Goal: Transaction & Acquisition: Subscribe to service/newsletter

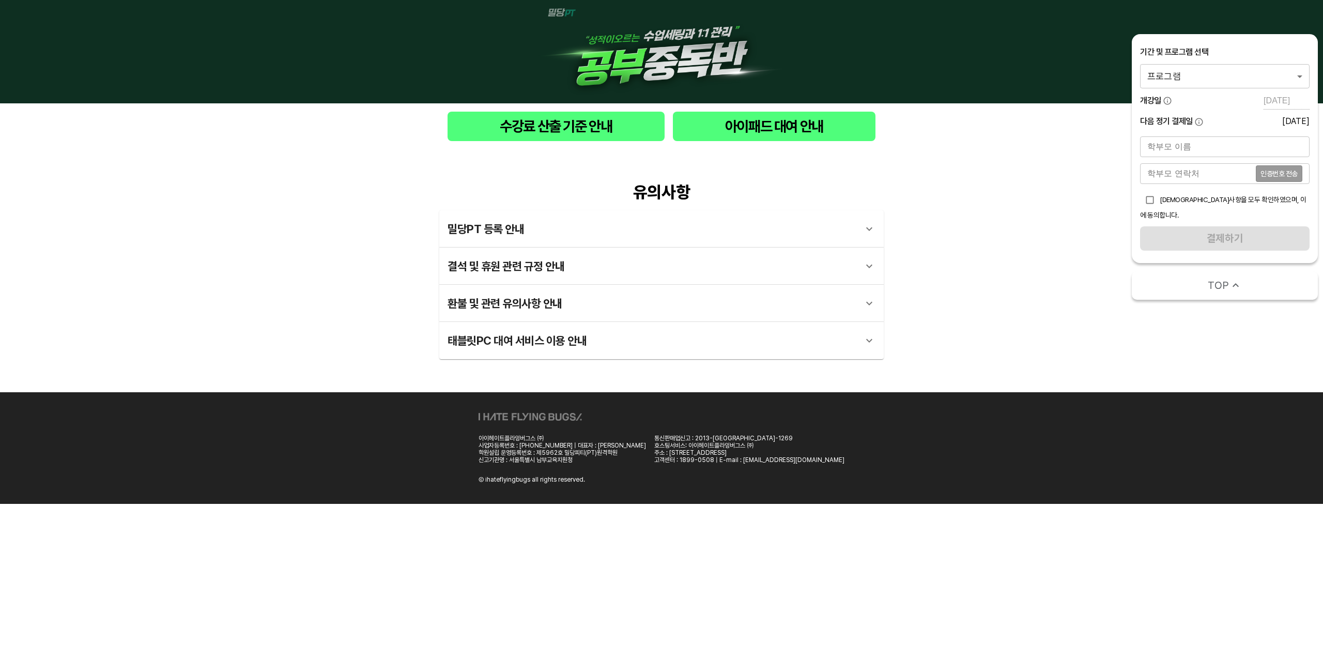
click at [680, 58] on img at bounding box center [661, 51] width 248 height 87
click at [1264, 68] on body "수강료 산출 기준 안내 아이패드 대여 안내 유의사항 밀당PT 등록 안내 1 - 1 . 신규등록 신규등록은 밀당PT 각 과목별 프로그램을 처음 …" at bounding box center [661, 252] width 1323 height 504
click at [1243, 76] on li "밀당PT 공부중독반 수학" at bounding box center [1225, 76] width 170 height 19
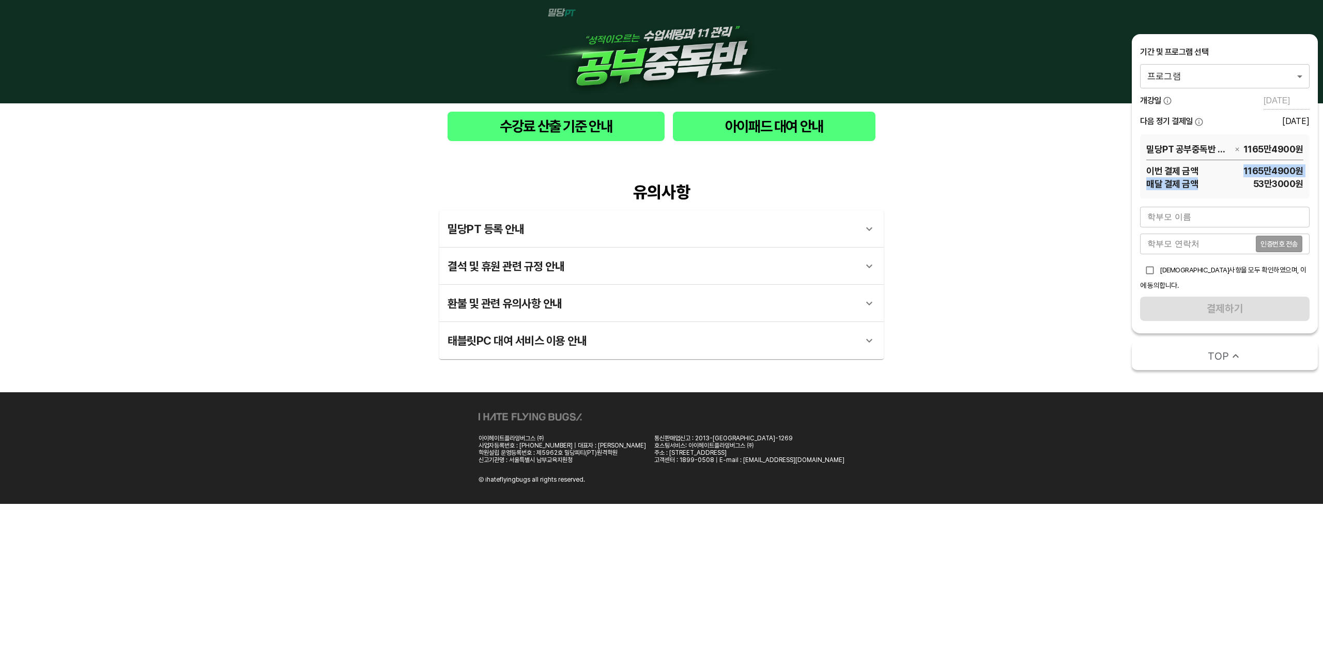
drag, startPoint x: 1230, startPoint y: 173, endPoint x: 1242, endPoint y: 188, distance: 19.1
click at [1241, 186] on div "이번 결제 금액 1165만4900 원 매달 결제 금액 53만3000 원" at bounding box center [1224, 175] width 157 height 30
click at [1242, 188] on span "53만3000 원" at bounding box center [1250, 183] width 105 height 13
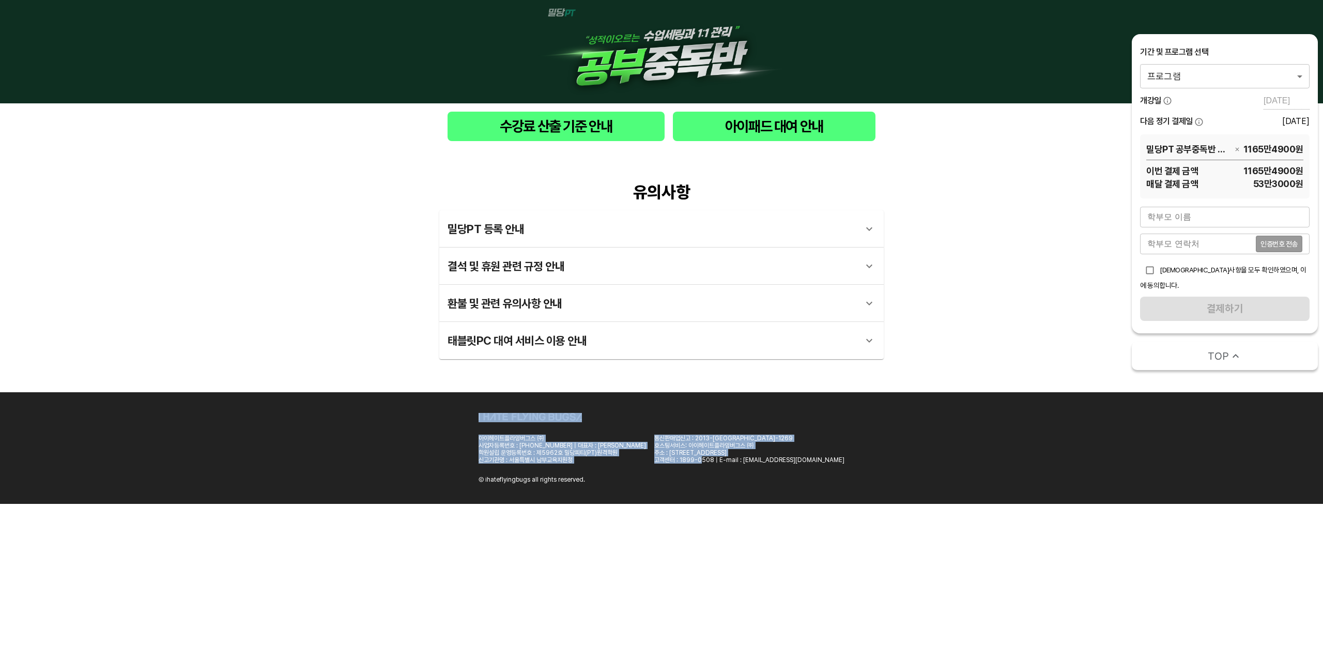
drag, startPoint x: 704, startPoint y: 486, endPoint x: 571, endPoint y: 398, distance: 159.7
click at [572, 399] on div "아이헤이트플라잉버그스 ㈜ 사업자등록번호 : [PHONE_NUMBER] | 대표자 : 박찬용 학원설립 운영등록번호 : 제5962호 밀당피티(PT…" at bounding box center [661, 448] width 1323 height 112
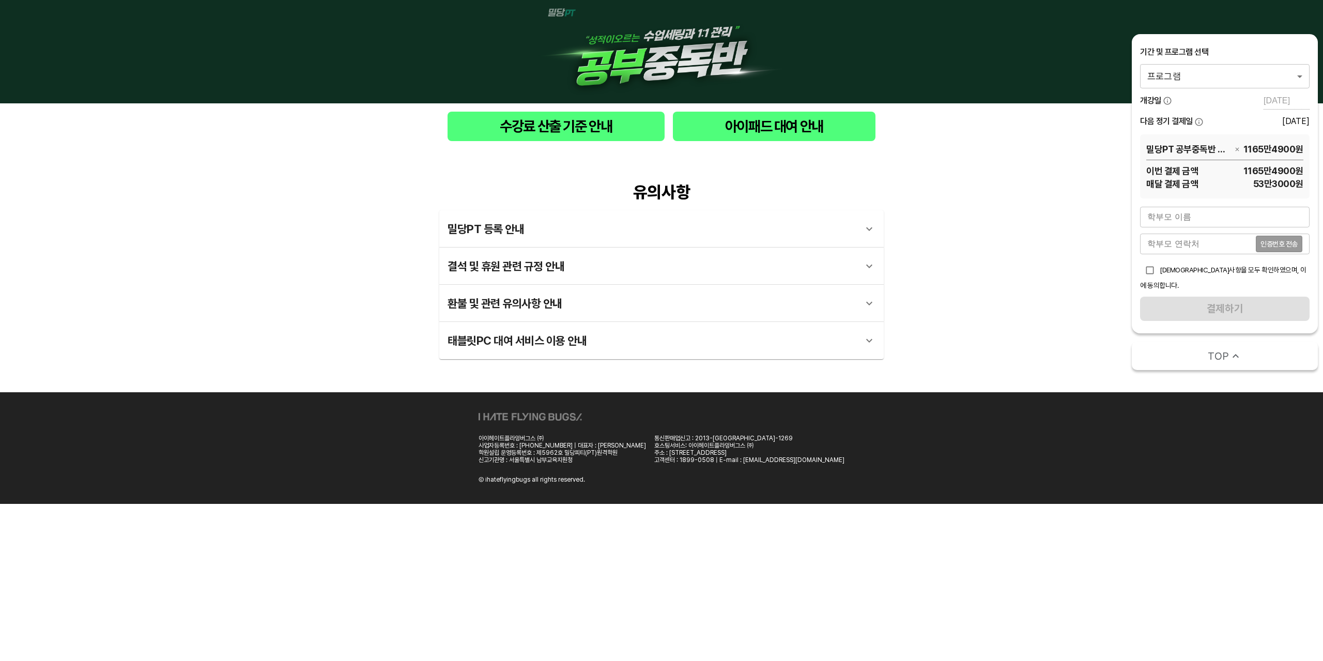
click at [852, 504] on html "수강료 산출 기준 안내 아이패드 대여 안내 유의사항 밀당PT 등록 안내 1 - 1 . 신규등록 신규등록은 밀당PT 각 과목별 프로그램을 처음 …" at bounding box center [661, 252] width 1323 height 504
click at [693, 52] on img at bounding box center [661, 51] width 248 height 87
click at [559, 8] on img at bounding box center [661, 51] width 248 height 87
click at [579, 37] on img at bounding box center [661, 51] width 248 height 87
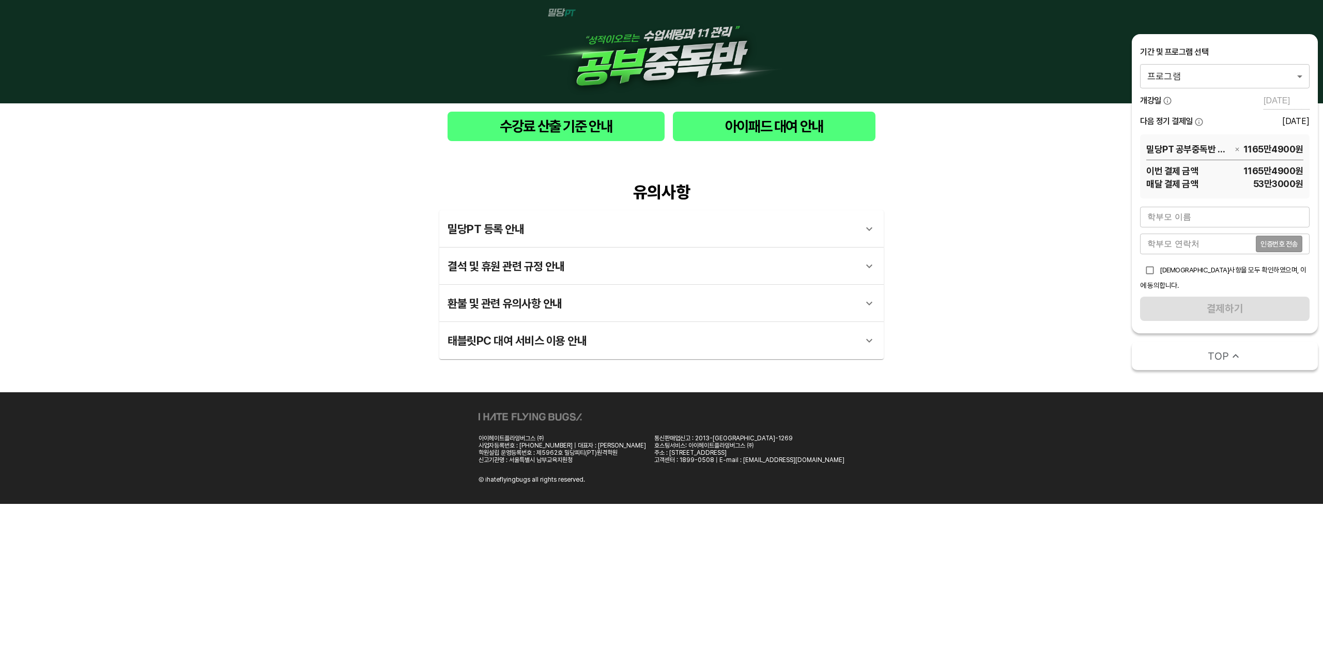
click at [845, 217] on div "밀당PT 등록 안내" at bounding box center [652, 229] width 409 height 25
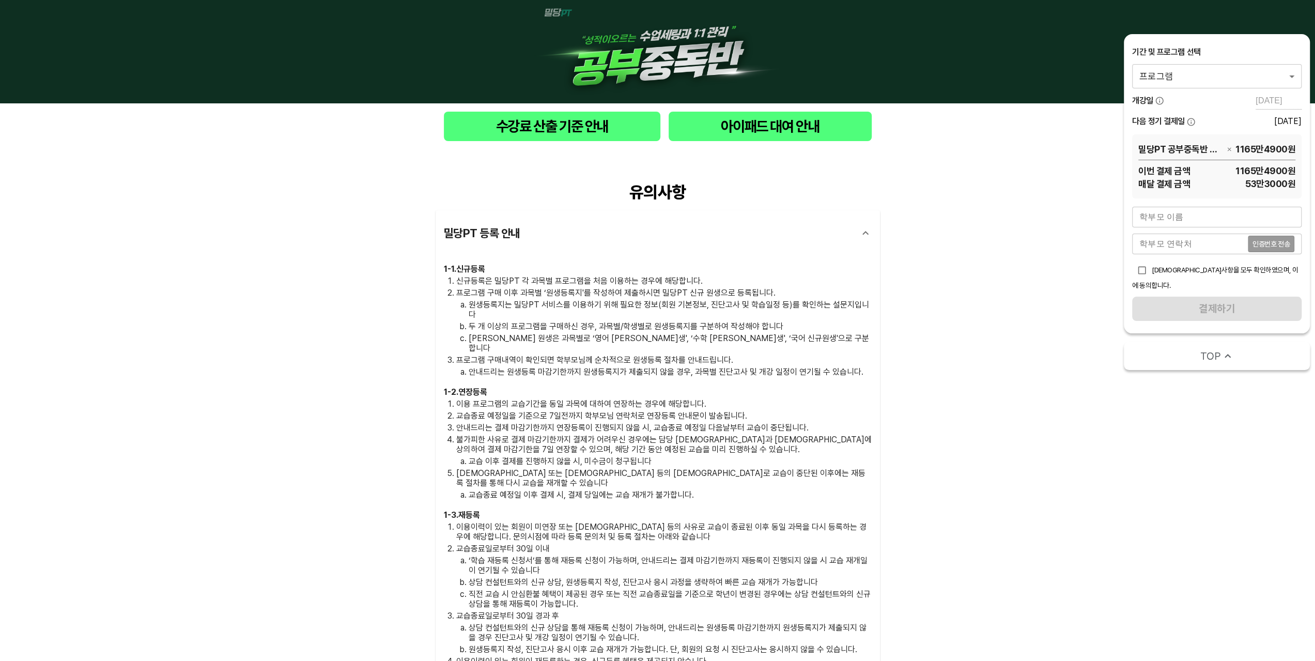
click at [1210, 75] on body "수강료 산출 기준 안내 아이패드 대여 안내 유의사항 밀당PT 등록 안내 1 - 1 . 신규등록 신규등록은 밀당PT 각 과목별 프로그램을 처음 …" at bounding box center [657, 476] width 1315 height 953
click at [1204, 112] on li "밀당PT 공부중독반 태블릿 대여" at bounding box center [1217, 113] width 170 height 19
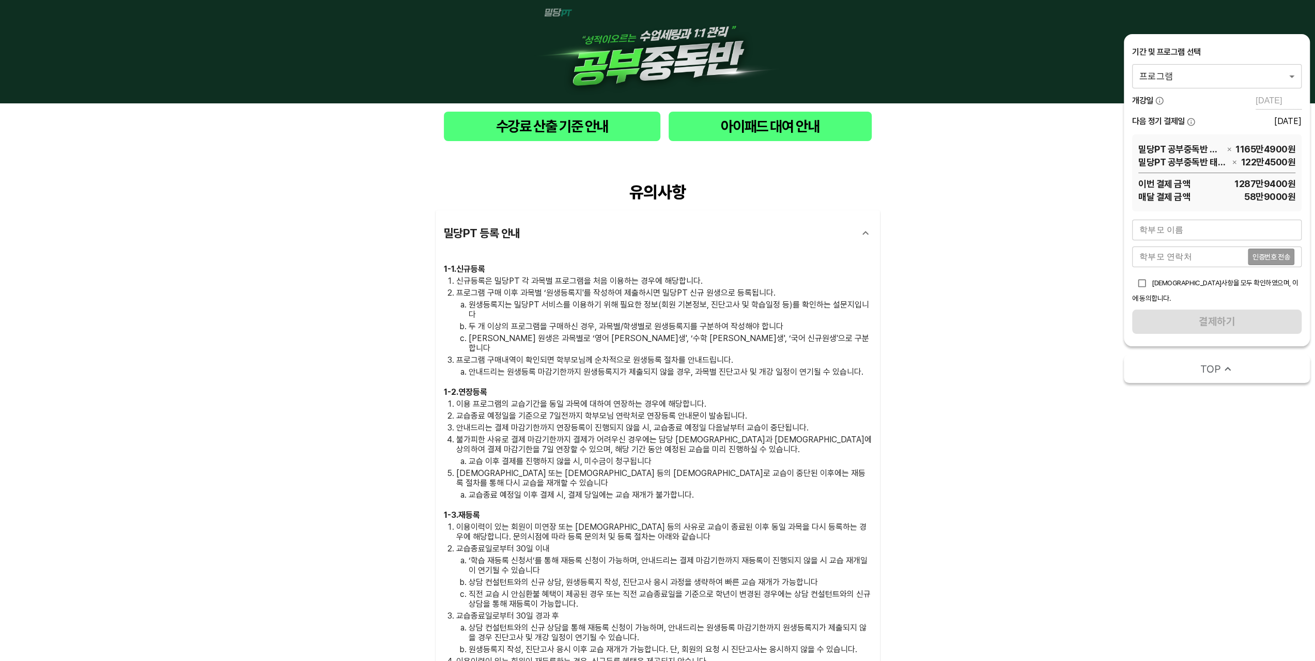
drag, startPoint x: 1209, startPoint y: 178, endPoint x: 1254, endPoint y: 194, distance: 47.9
click at [1243, 192] on div "이번 결제 금액 1287만9400 원 매달 결제 금액 58만9000 원" at bounding box center [1216, 188] width 157 height 30
click at [1274, 199] on span "58만9000 원" at bounding box center [1242, 196] width 105 height 13
click at [1234, 145] on button "button" at bounding box center [1229, 149] width 12 height 12
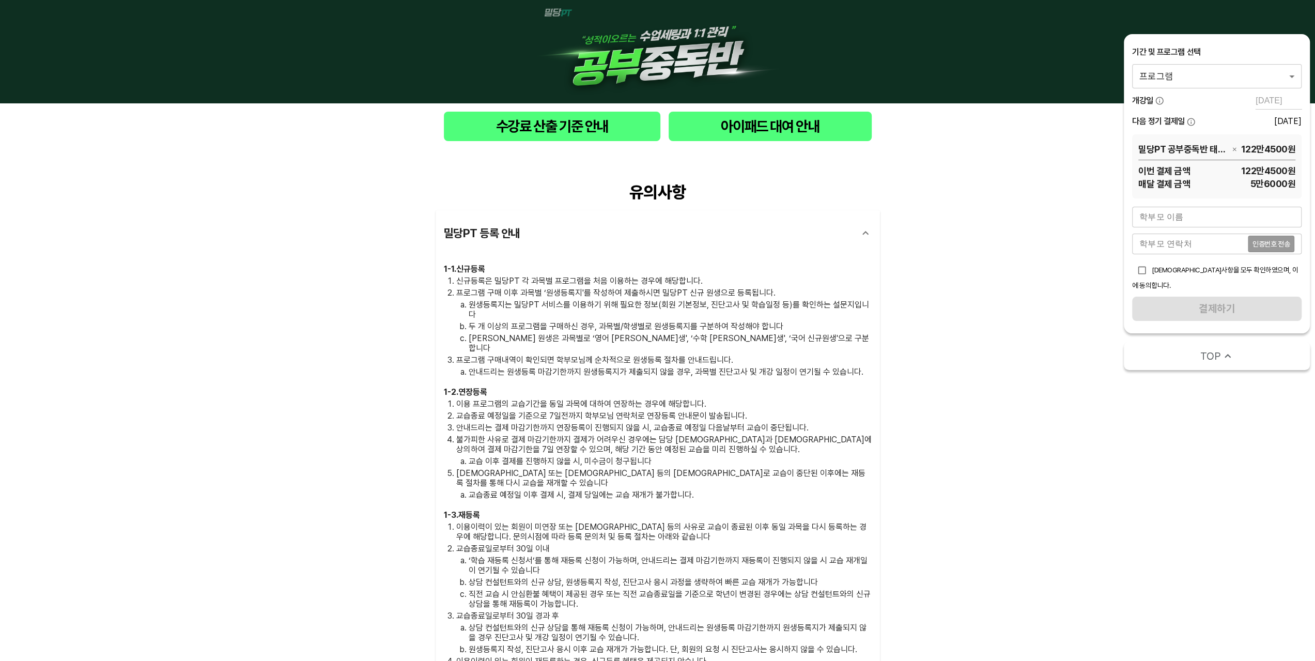
click at [1234, 145] on button "button" at bounding box center [1234, 149] width 12 height 12
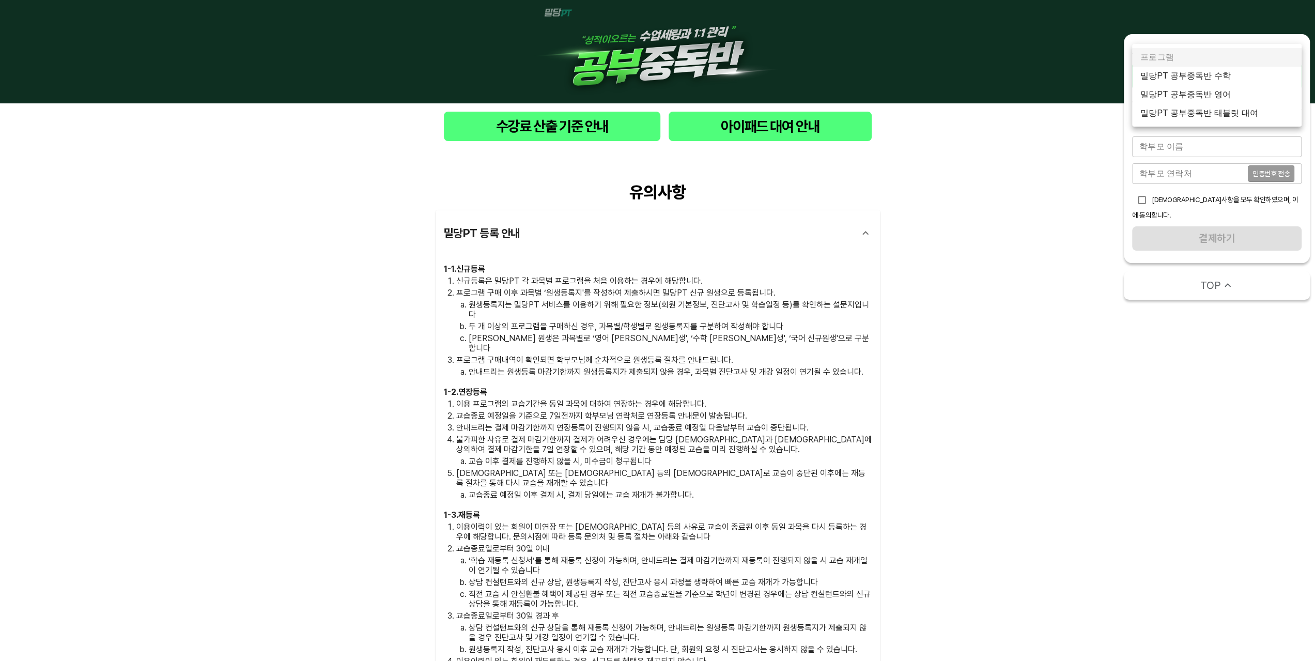
click at [1241, 76] on body "수강료 산출 기준 안내 아이패드 대여 안내 유의사항 밀당PT 등록 안내 1 - 1 . 신규등록 신규등록은 밀당PT 각 과목별 프로그램을 처음 …" at bounding box center [657, 476] width 1315 height 953
click at [1218, 117] on li "밀당PT 공부중독반 태블릿 대여" at bounding box center [1217, 113] width 170 height 19
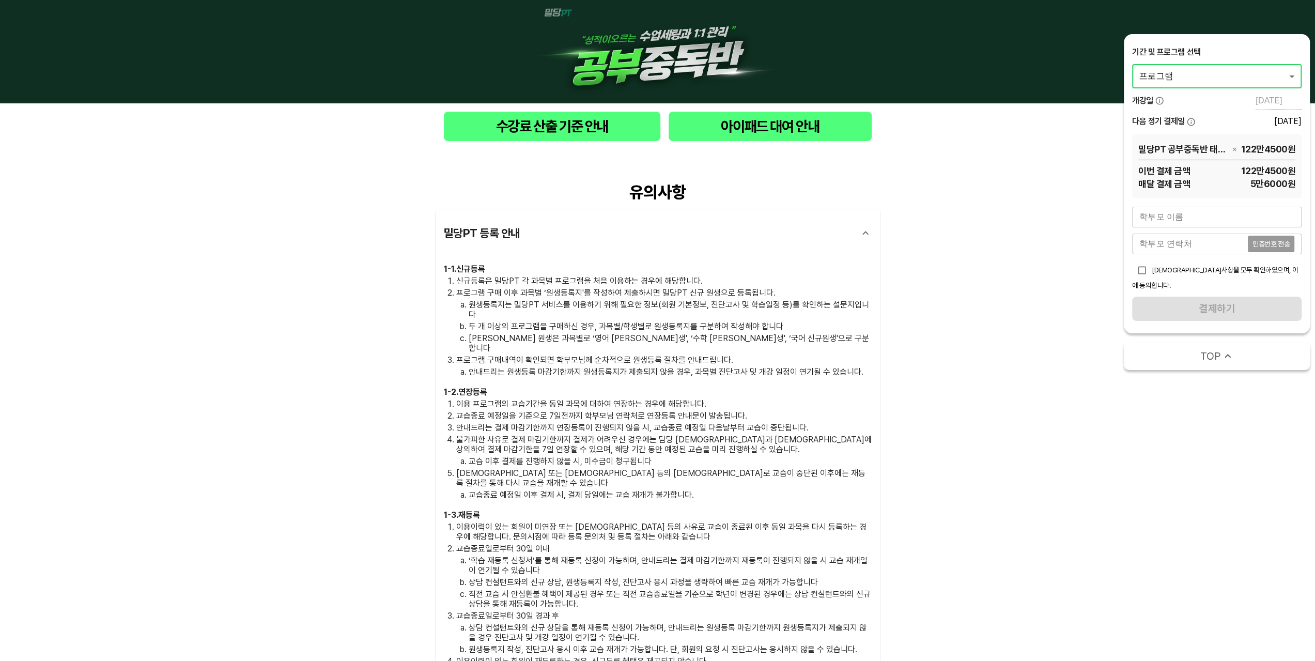
click at [1234, 149] on icon "button" at bounding box center [1234, 149] width 6 height 6
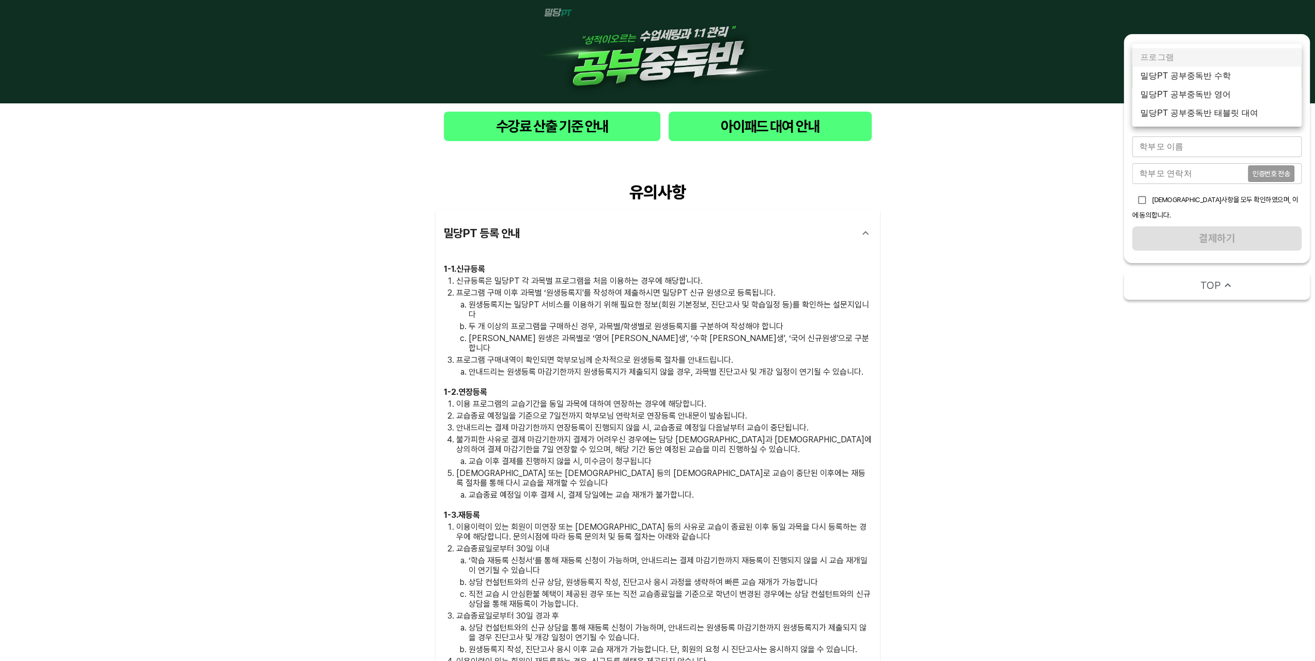
click at [1240, 78] on body "수강료 산출 기준 안내 아이패드 대여 안내 유의사항 밀당PT 등록 안내 1 - 1 . 신규등록 신규등록은 밀당PT 각 과목별 프로그램을 처음 …" at bounding box center [657, 476] width 1315 height 953
click at [1240, 75] on li "밀당PT 공부중독반 수학" at bounding box center [1217, 76] width 170 height 19
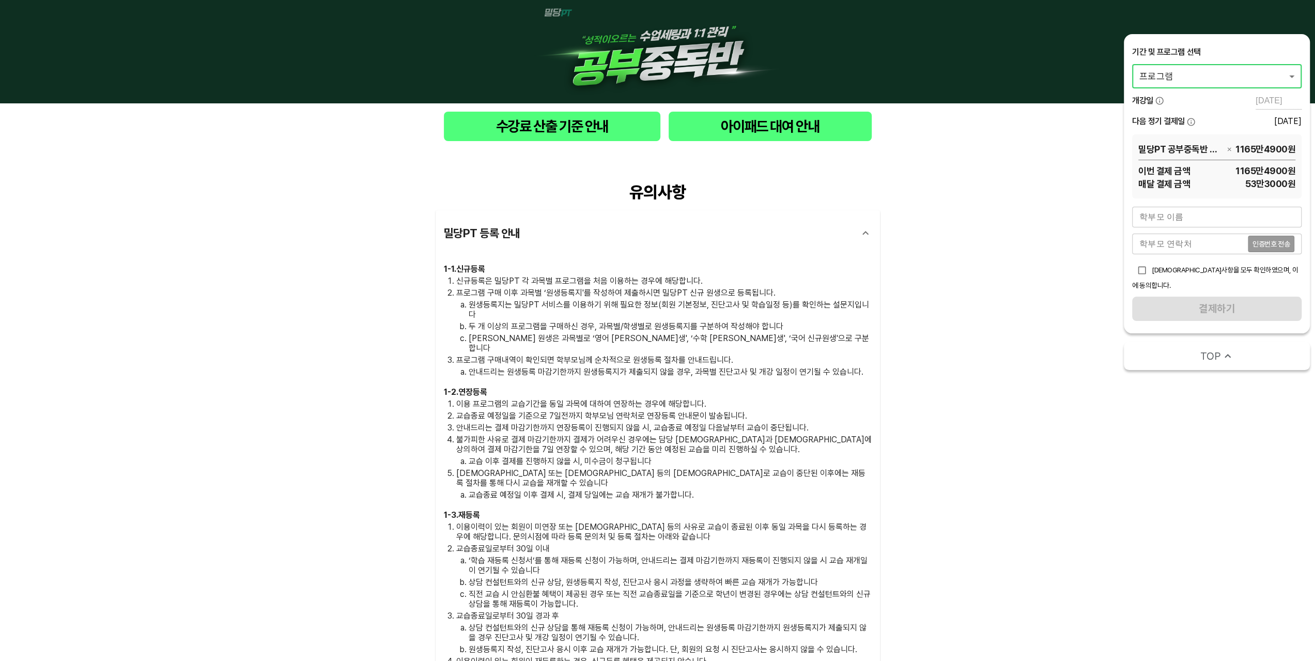
click at [1167, 79] on body "수강료 산출 기준 안내 아이패드 대여 안내 유의사항 밀당PT 등록 안내 1 - 1 . 신규등록 신규등록은 밀당PT 각 과목별 프로그램을 처음 …" at bounding box center [657, 476] width 1315 height 953
click at [1215, 99] on li "밀당PT 공부중독반 영어" at bounding box center [1217, 94] width 170 height 19
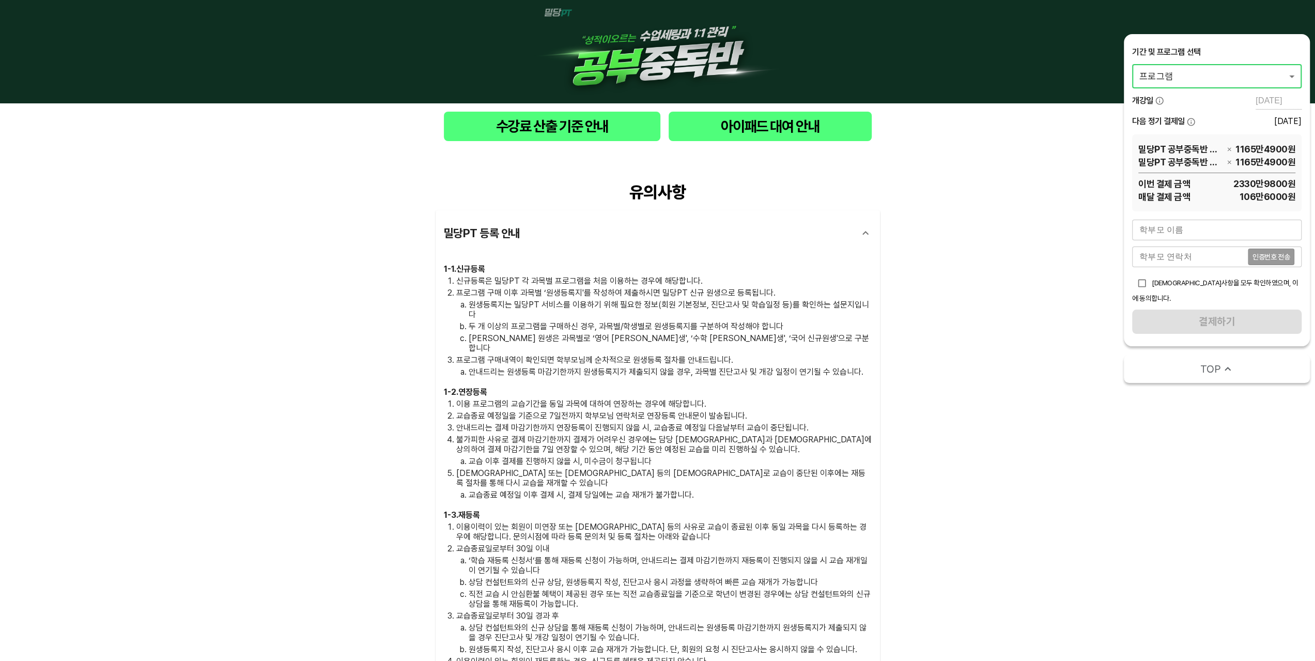
click at [1228, 146] on icon "button" at bounding box center [1229, 149] width 6 height 6
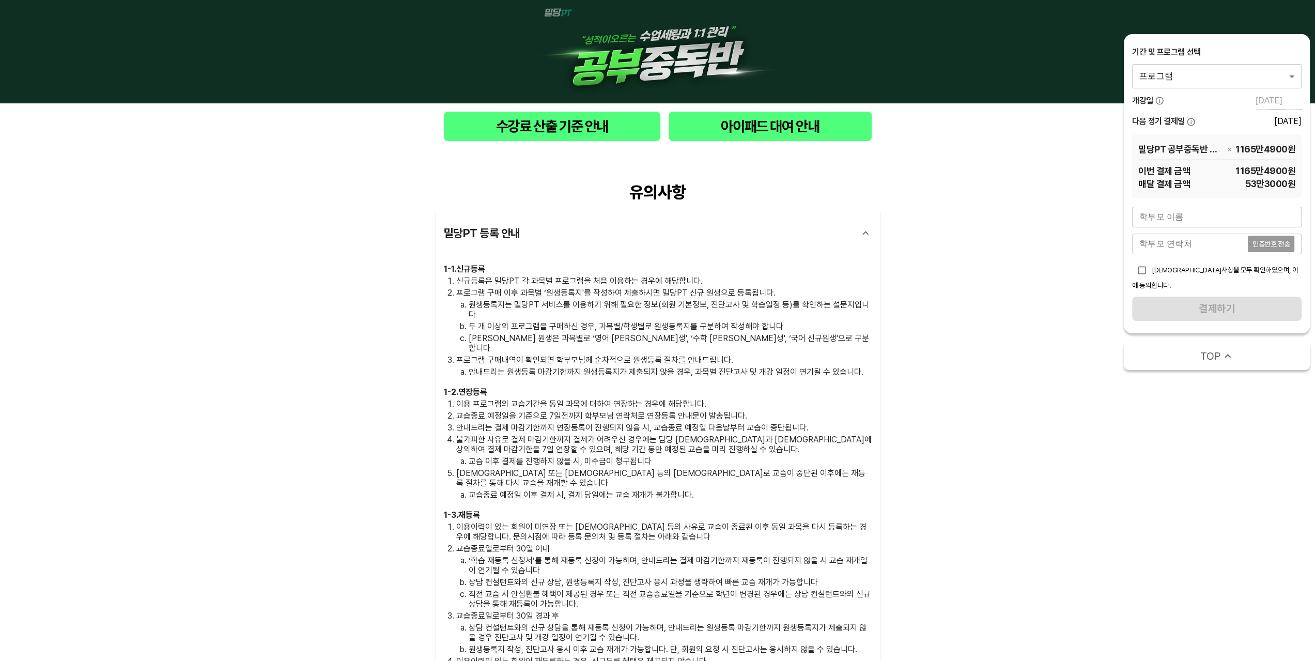
drag, startPoint x: 1265, startPoint y: 176, endPoint x: 1233, endPoint y: 167, distance: 32.9
click at [1237, 167] on span "1165만4900 원" at bounding box center [1242, 170] width 105 height 13
click at [1233, 167] on span "1165만4900 원" at bounding box center [1242, 170] width 105 height 13
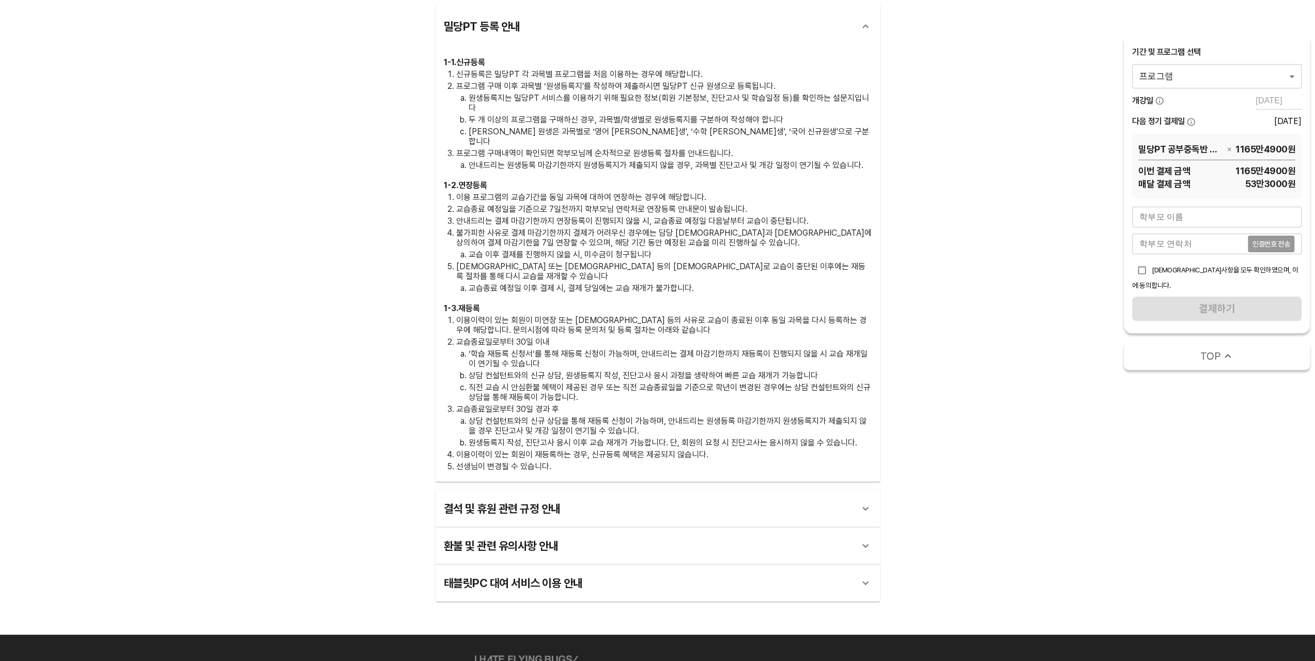
scroll to position [268, 0]
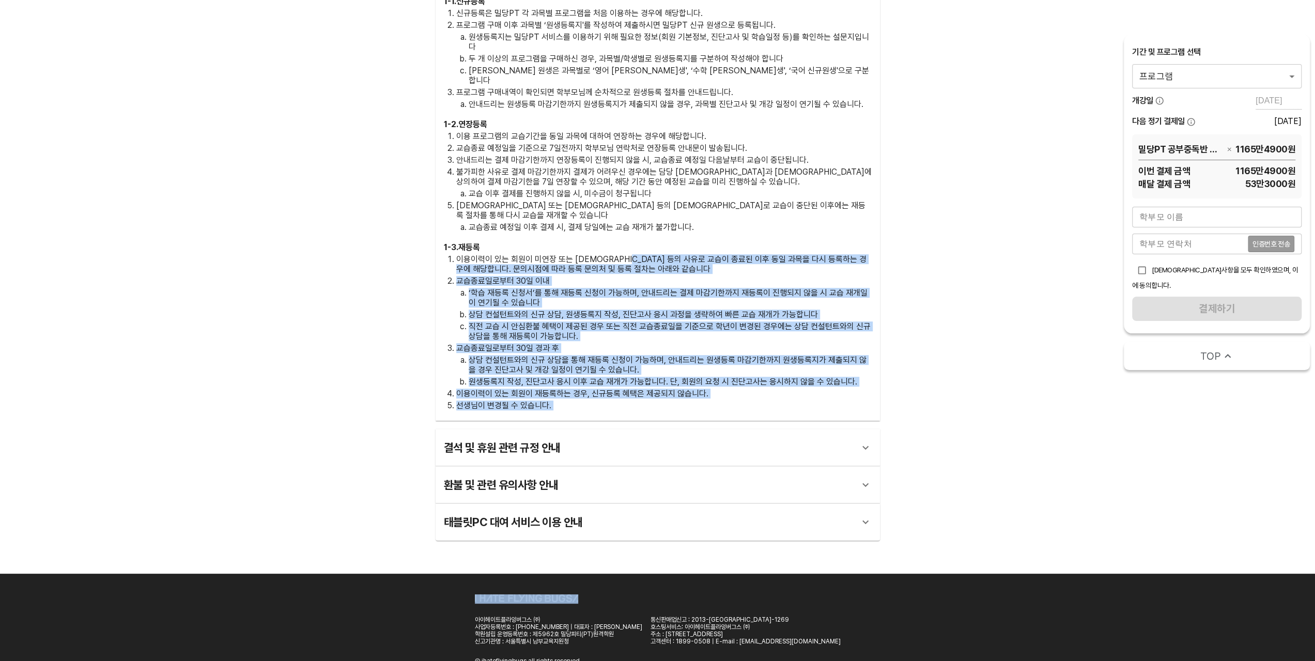
drag, startPoint x: 973, startPoint y: 402, endPoint x: 528, endPoint y: 178, distance: 497.6
click at [605, 214] on div "유의사항 밀당PT 등록 안내 1 - 1 . 신규등록 신규등록은 밀당PT 각 과목별 프로그램을 처음 이용하는 경우에 해당합니다. 프로그램 구매 …" at bounding box center [657, 228] width 1315 height 692
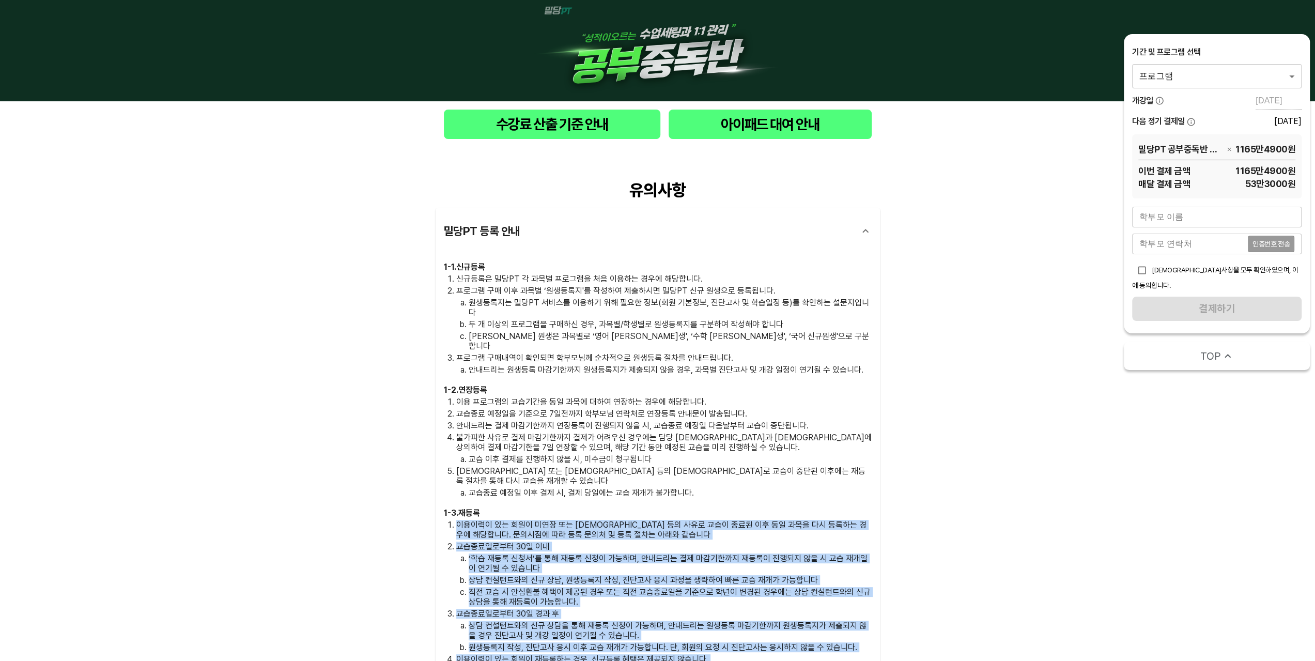
scroll to position [0, 0]
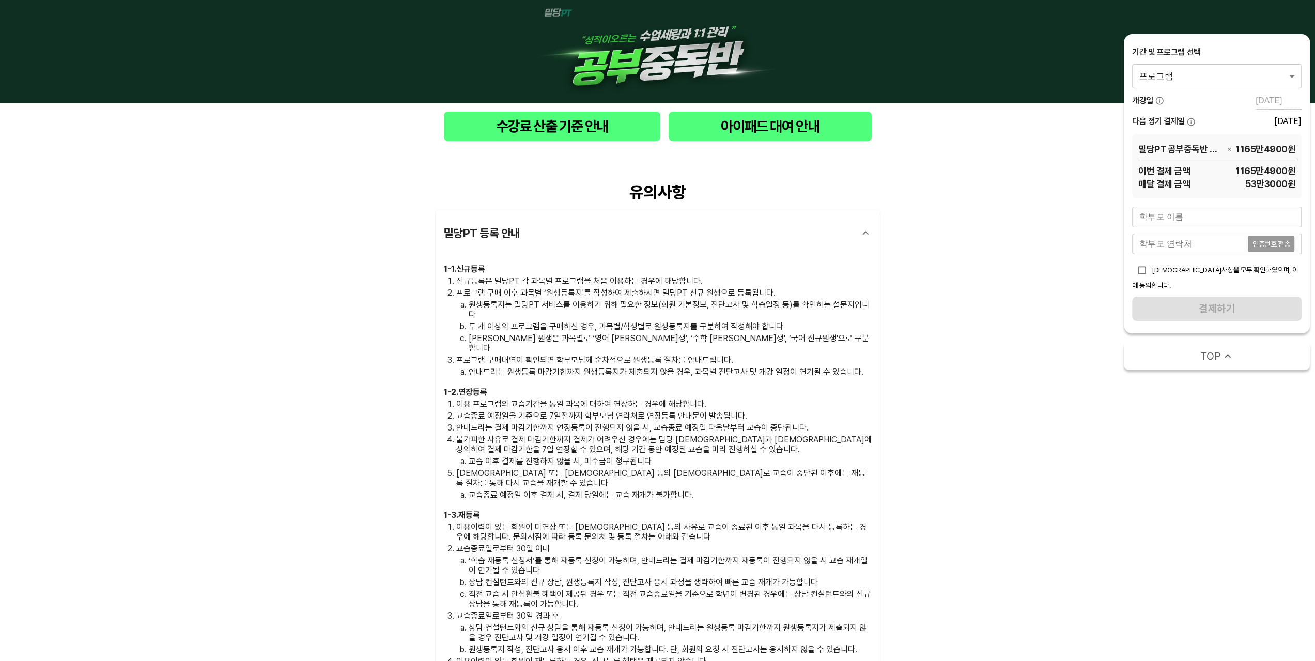
click at [1085, 310] on div "유의사항 밀당PT 등록 안내 1 - 1 . 신규등록 신규등록은 밀당PT 각 과목별 프로그램을 처음 이용하는 경우에 해당합니다. 프로그램 구매 …" at bounding box center [657, 495] width 1315 height 692
click at [1222, 76] on body "수강료 산출 기준 안내 아이패드 대여 안내 유의사항 밀당PT 등록 안내 1 - 1 . 신규등록 신규등록은 밀당PT 각 과목별 프로그램을 처음 …" at bounding box center [657, 476] width 1315 height 953
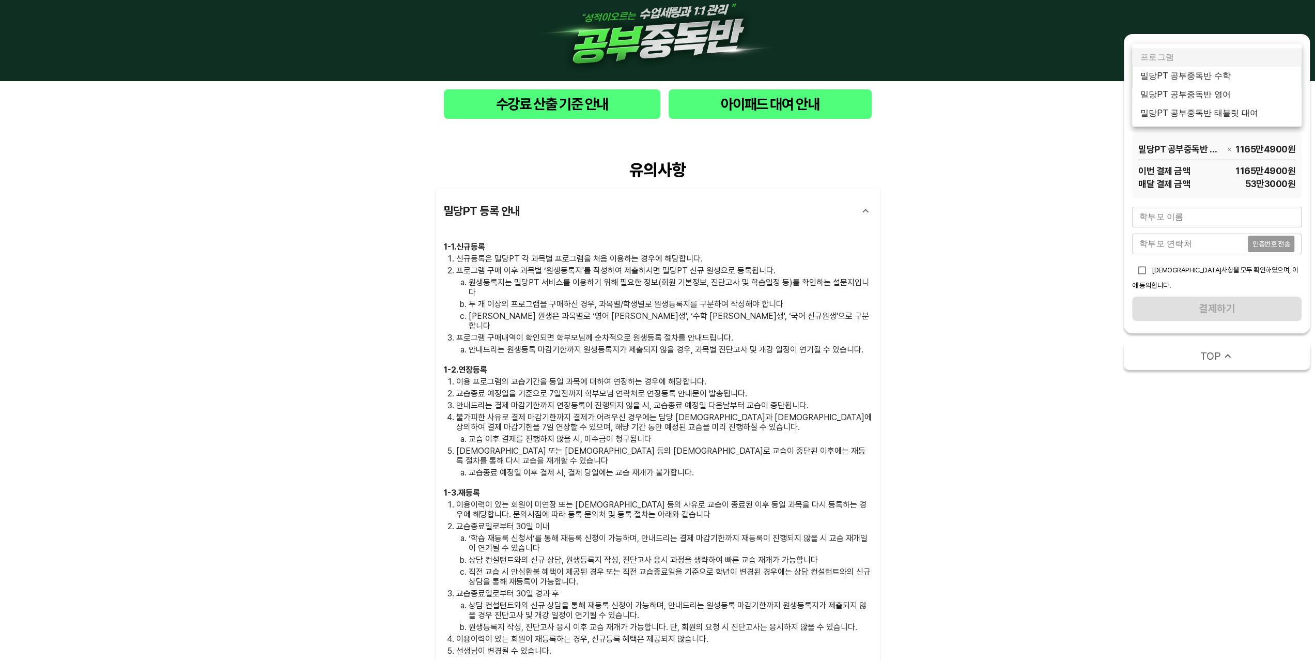
scroll to position [52, 0]
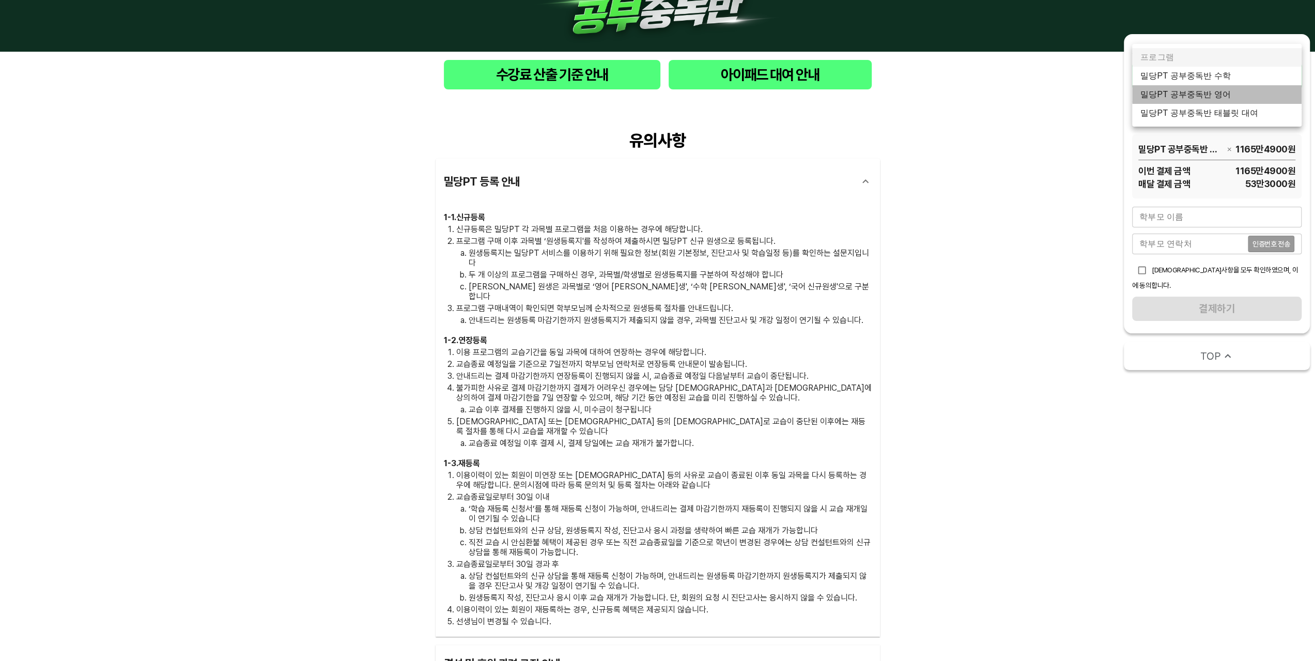
click at [1225, 96] on li "밀당PT 공부중독반 영어" at bounding box center [1217, 94] width 170 height 19
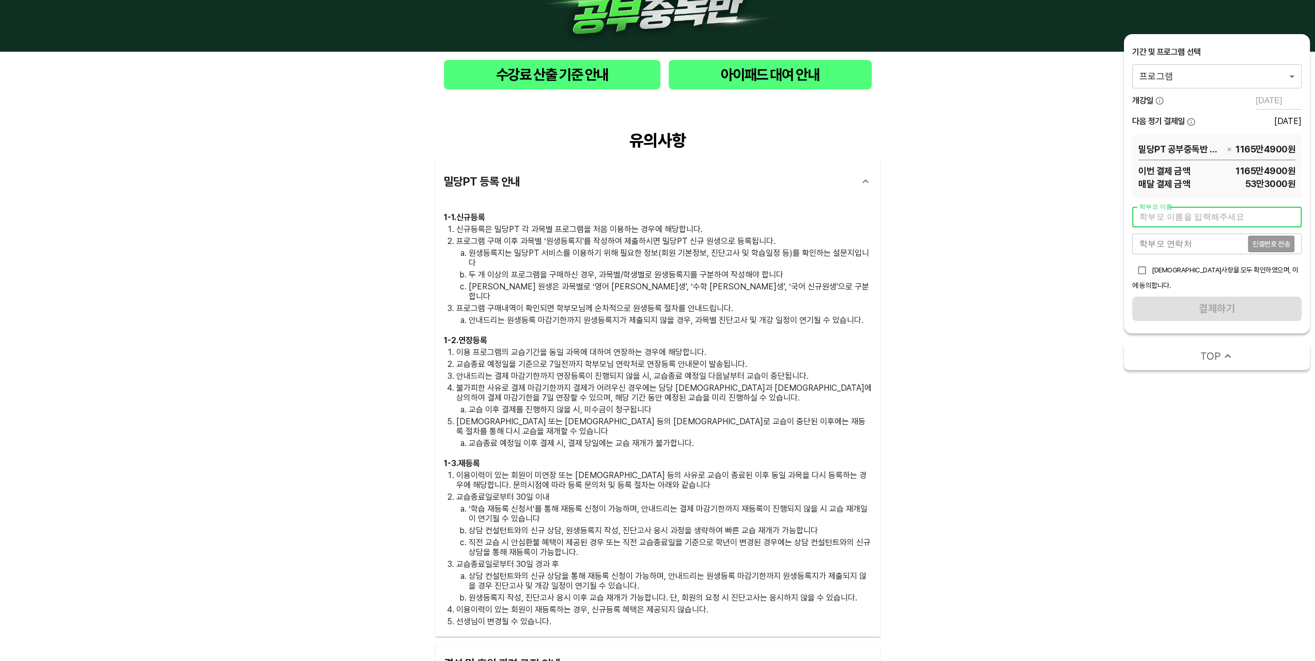
click at [1233, 214] on input "text" at bounding box center [1217, 217] width 170 height 21
type input "[PERSON_NAME]"
click at [1192, 246] on input "tel" at bounding box center [1190, 244] width 116 height 21
type input "01034002548"
click at [1278, 240] on span "인증번호 전송" at bounding box center [1271, 243] width 37 height 7
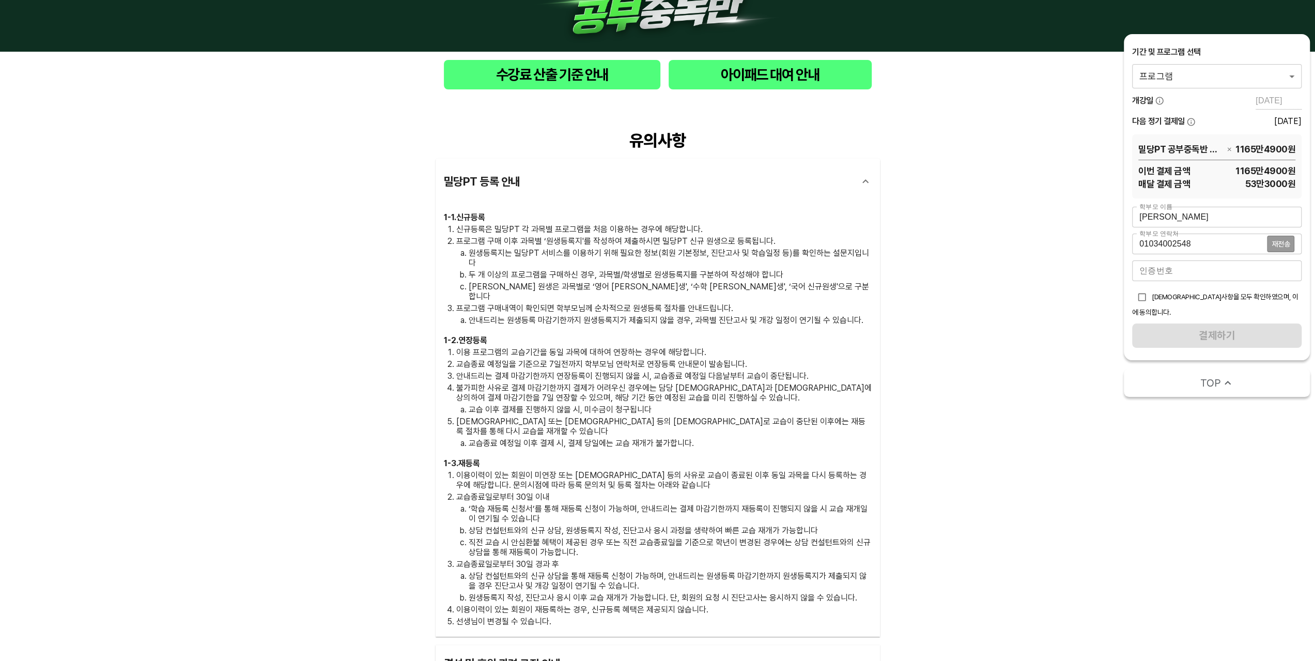
click at [1162, 301] on div "[DEMOGRAPHIC_DATA]사항을 모두 확인하였으며, 이에 동의합니다." at bounding box center [1217, 302] width 170 height 30
click at [1176, 295] on span "[DEMOGRAPHIC_DATA]사항을 모두 확인하였으며, 이에 동의합니다." at bounding box center [1215, 304] width 166 height 24
click at [1140, 296] on input "checkbox" at bounding box center [1142, 297] width 20 height 20
checkbox input "true"
click at [1165, 272] on input "number" at bounding box center [1217, 270] width 170 height 21
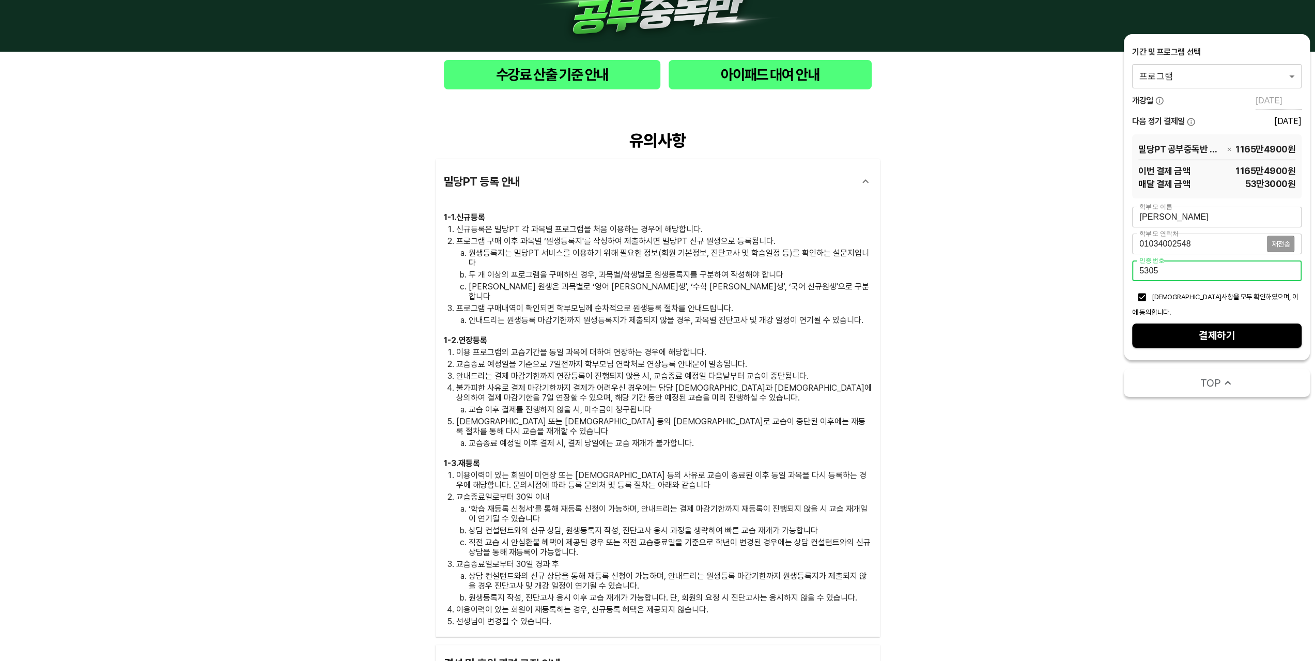
type input "5305"
click at [1182, 324] on button "결제하기" at bounding box center [1217, 336] width 170 height 24
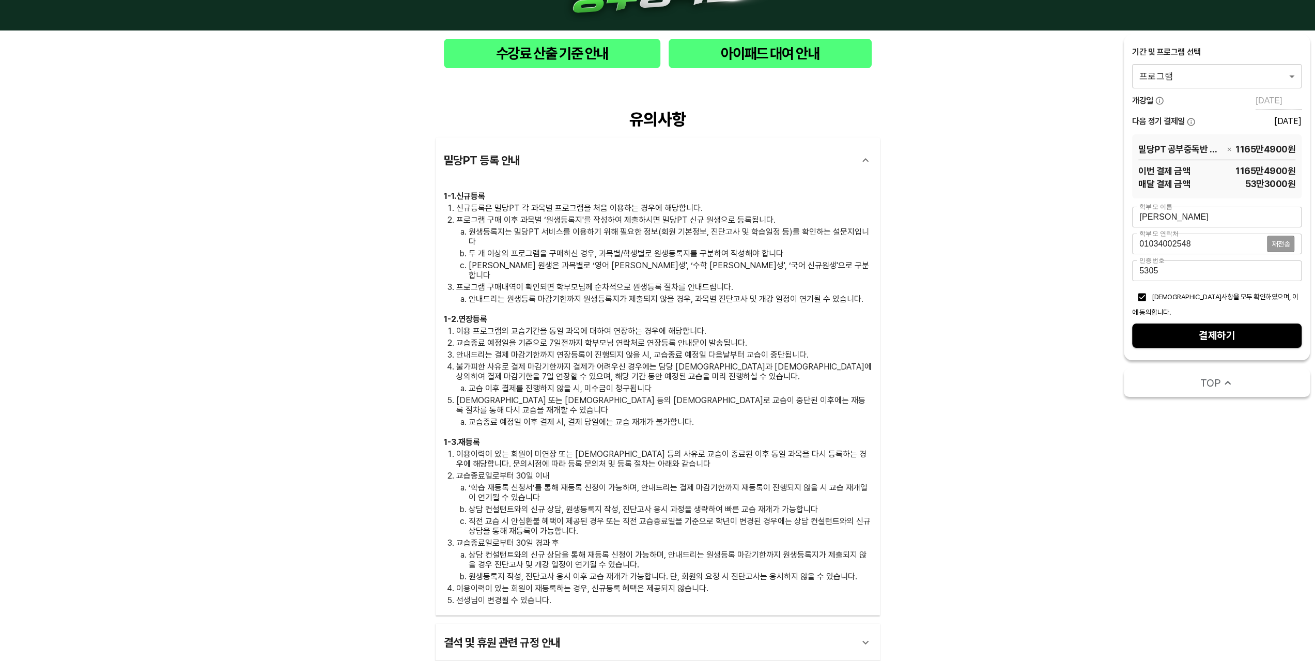
scroll to position [0, 0]
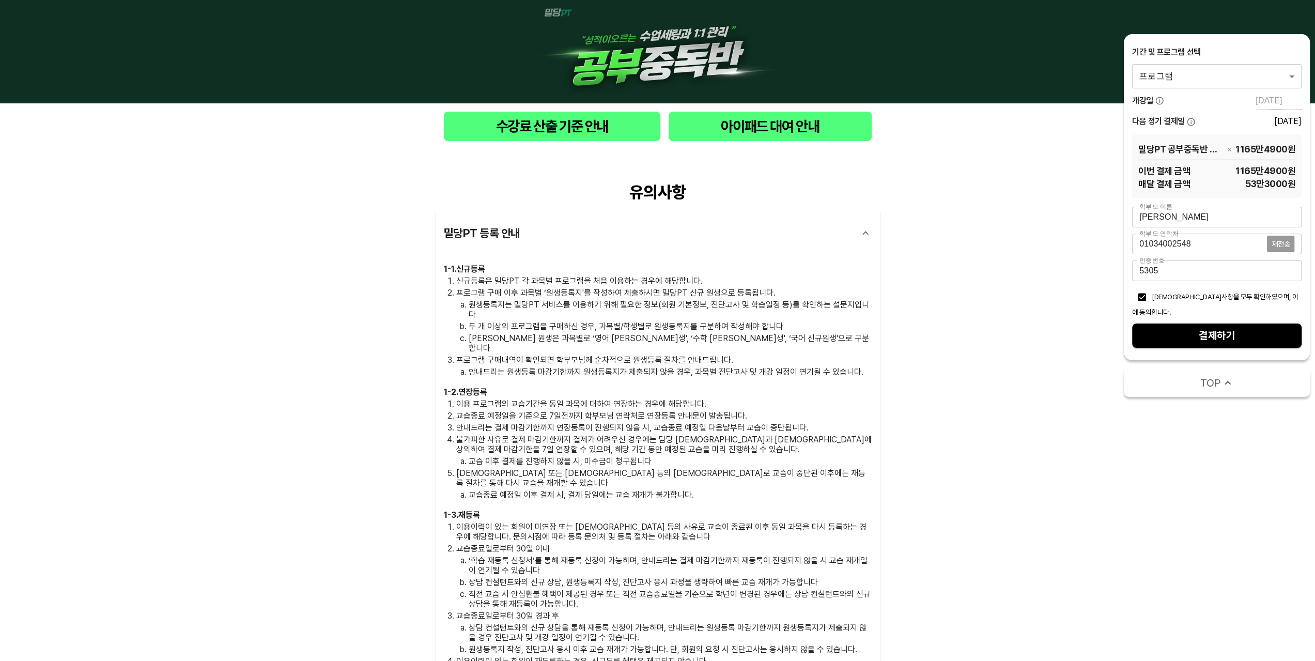
click at [1214, 376] on span "TOP" at bounding box center [1210, 383] width 21 height 14
